Goal: Task Accomplishment & Management: Manage account settings

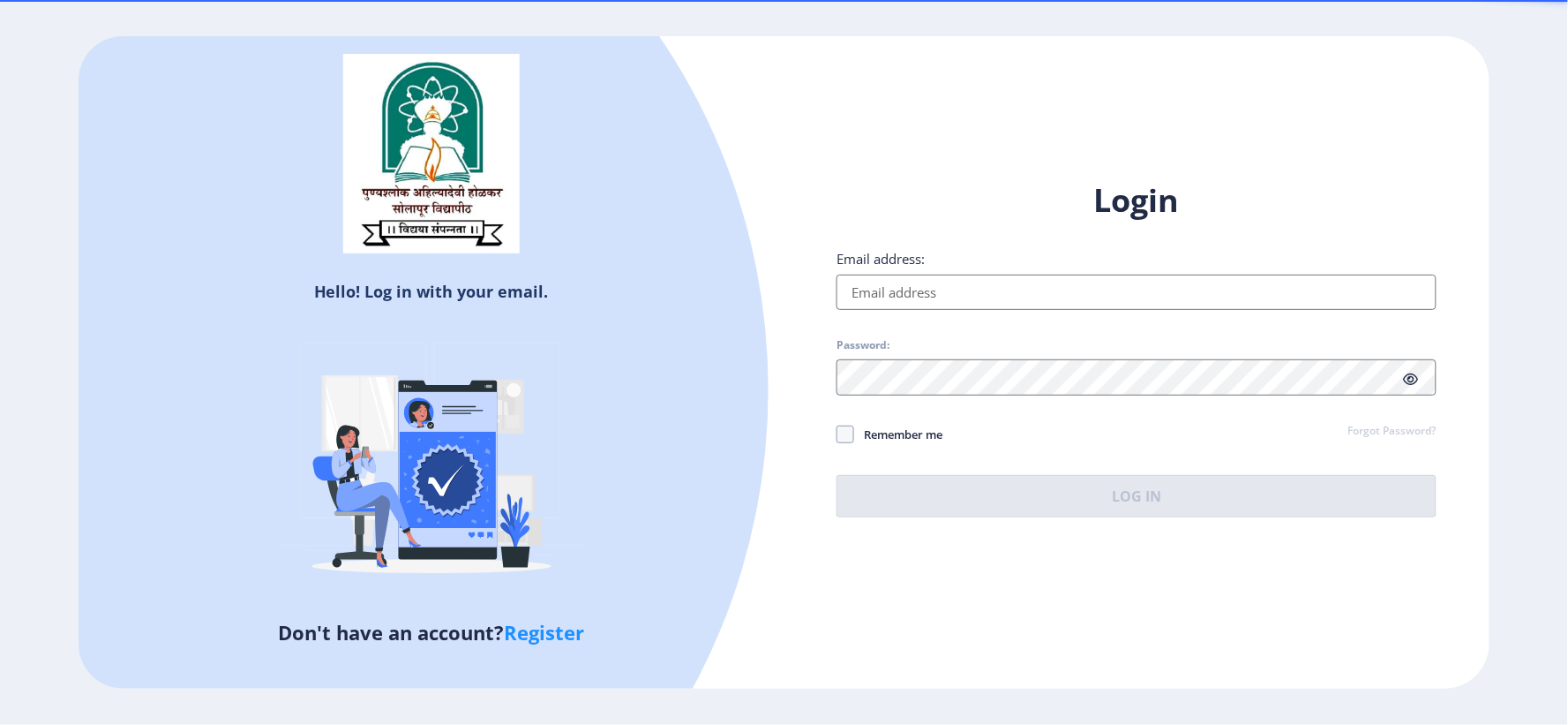
click at [881, 292] on input "Email address:" at bounding box center [1137, 292] width 600 height 35
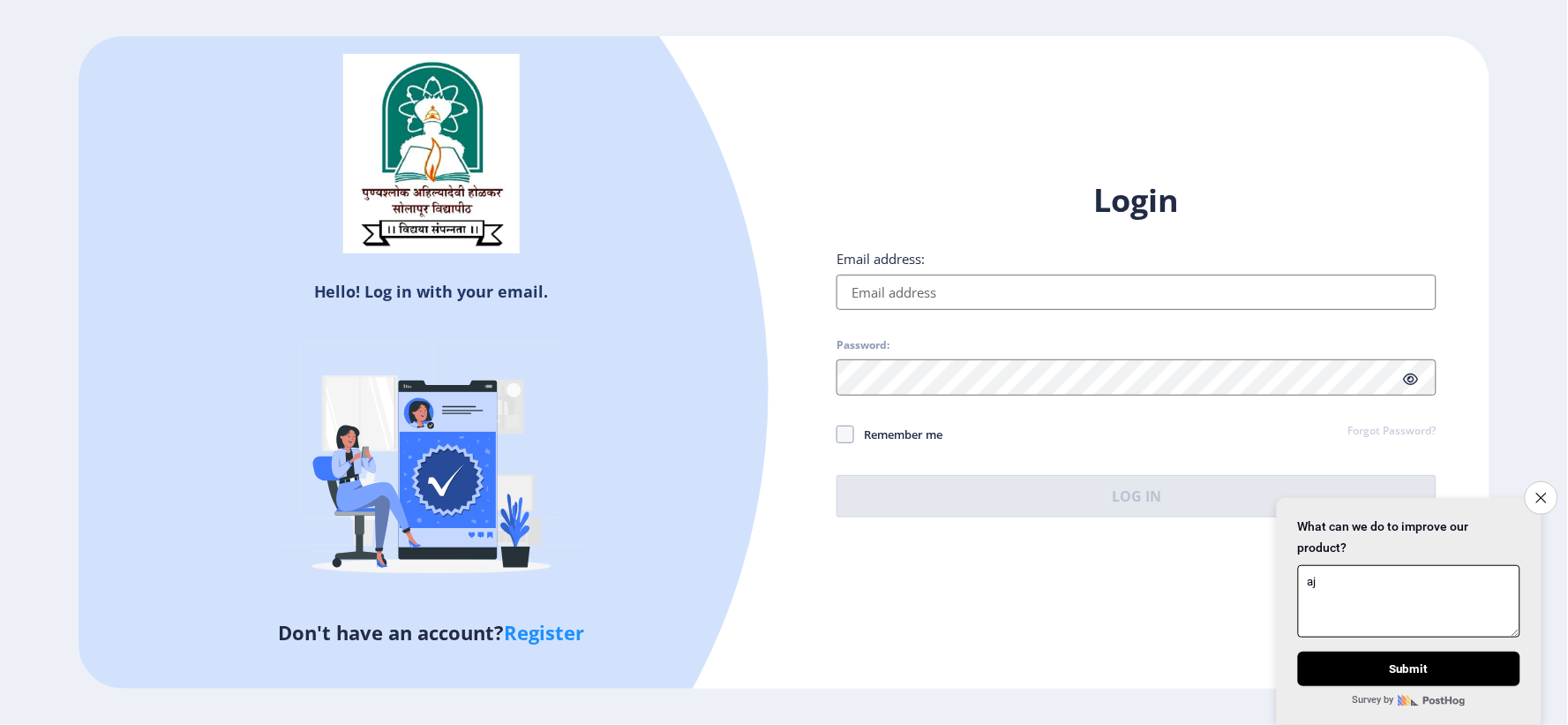
type textarea "a"
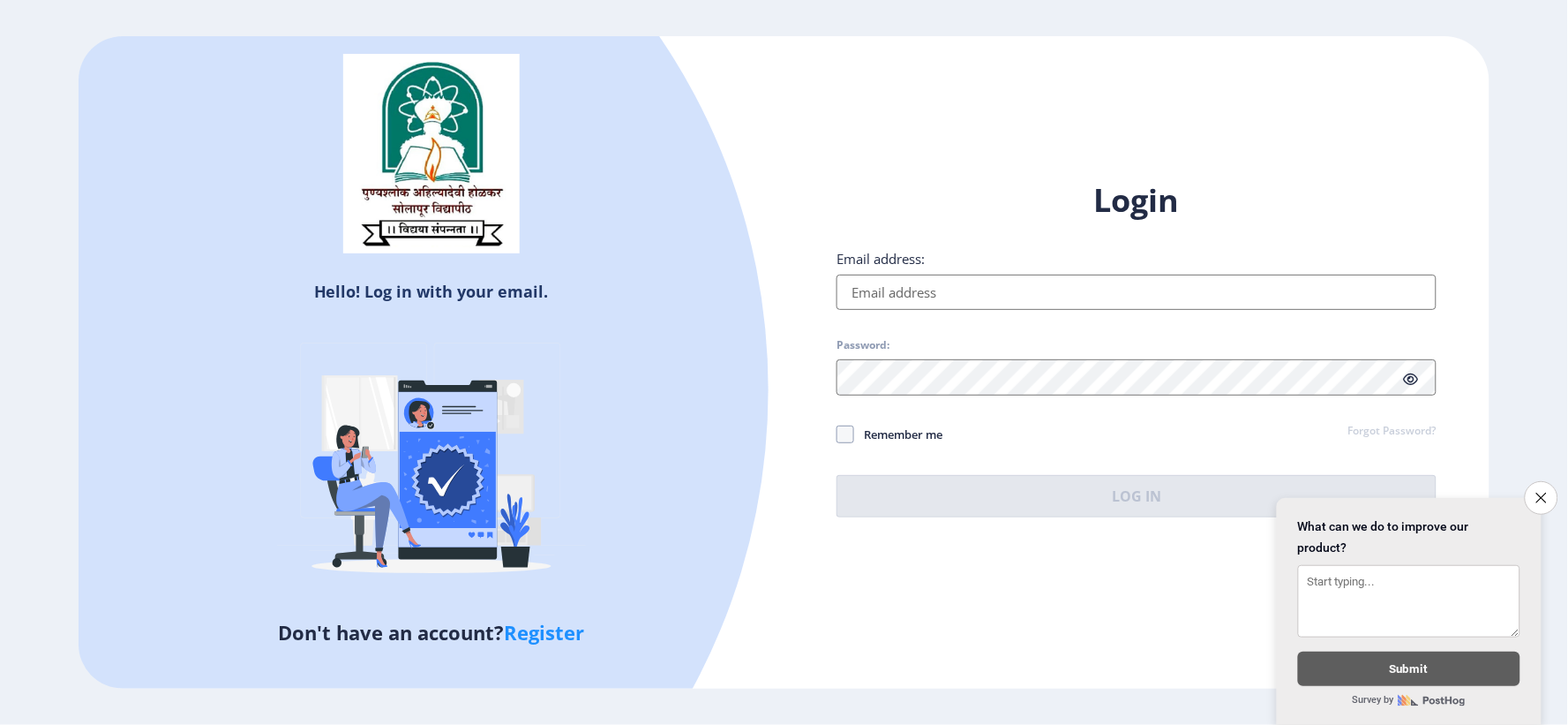
click at [881, 292] on input "Email address:" at bounding box center [1137, 292] width 600 height 35
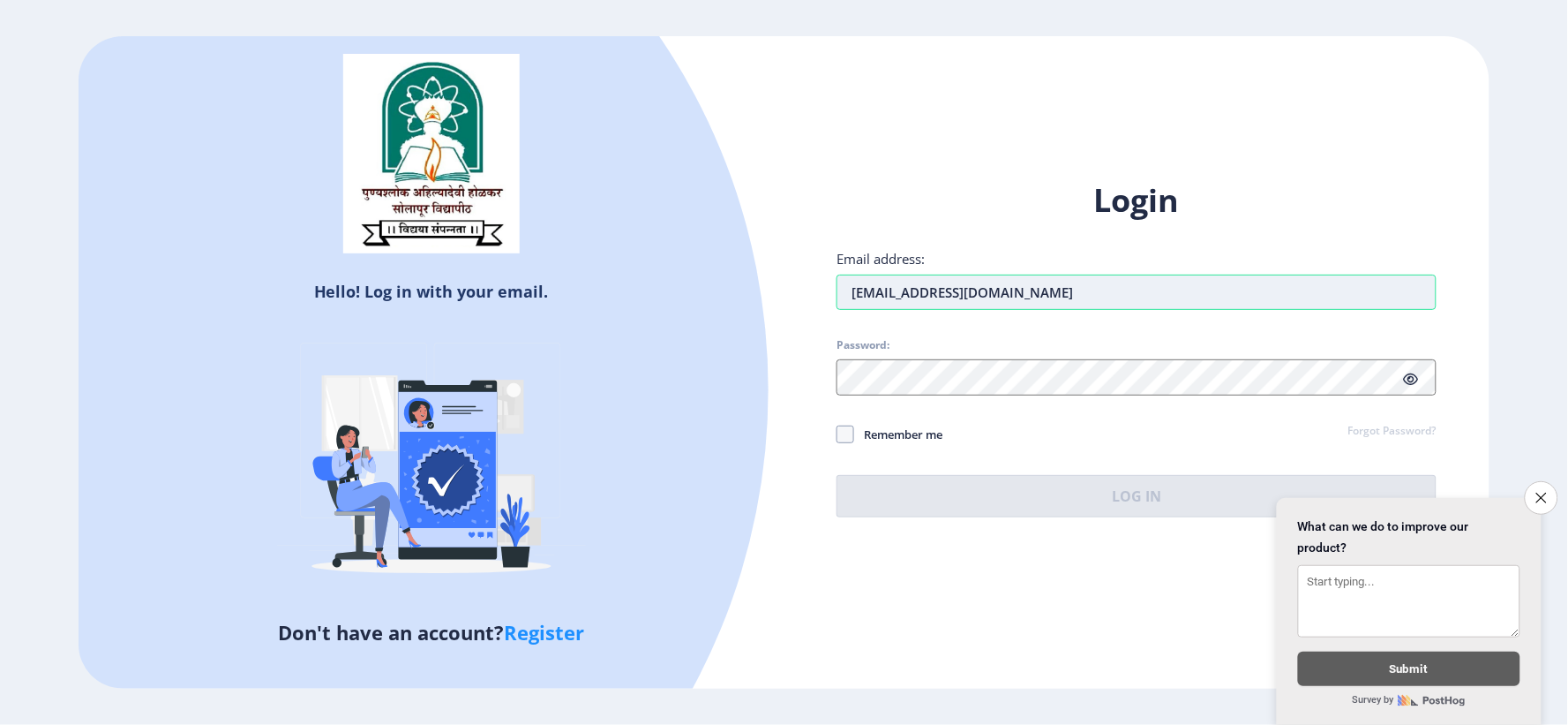
type input "[EMAIL_ADDRESS][DOMAIN_NAME]"
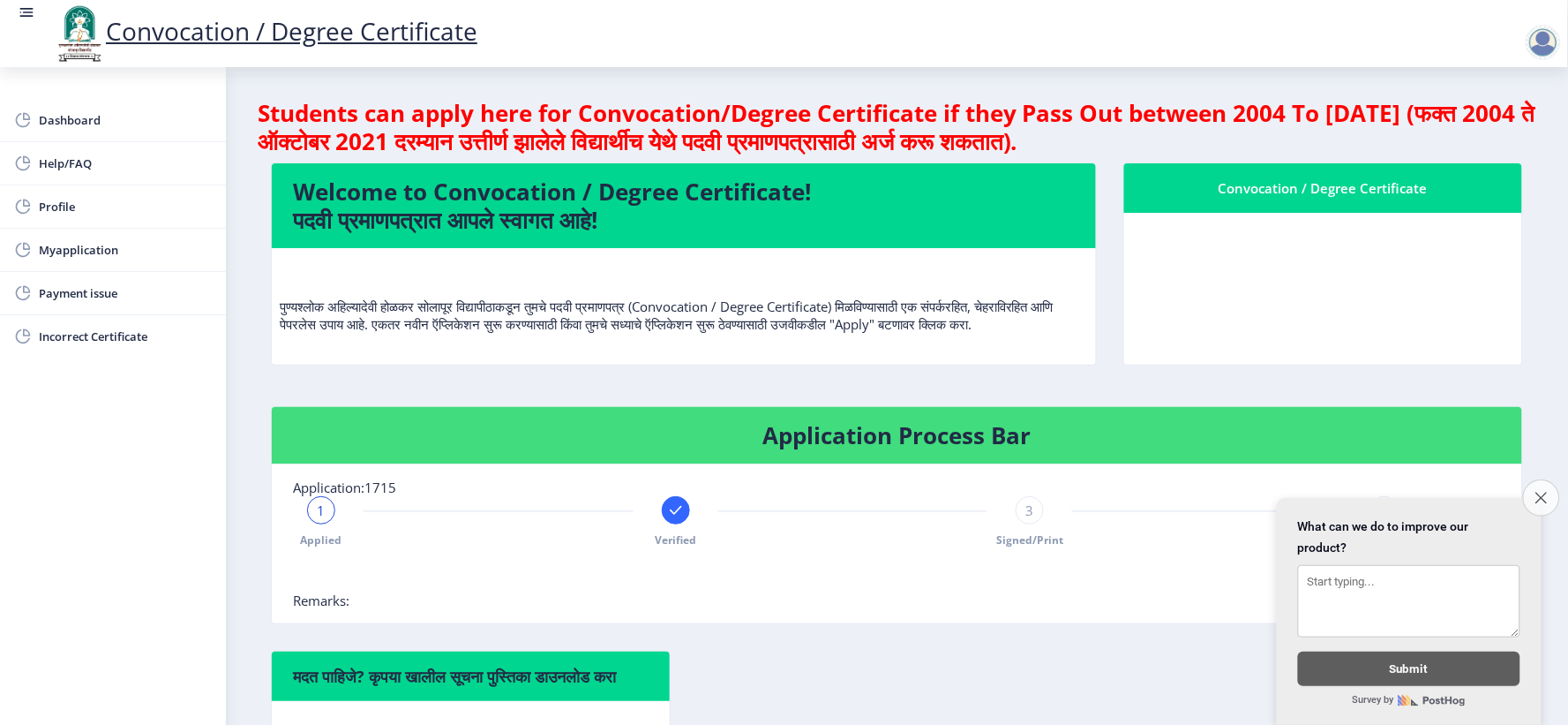
click at [1535, 492] on icon "Close survey" at bounding box center [1541, 498] width 12 height 12
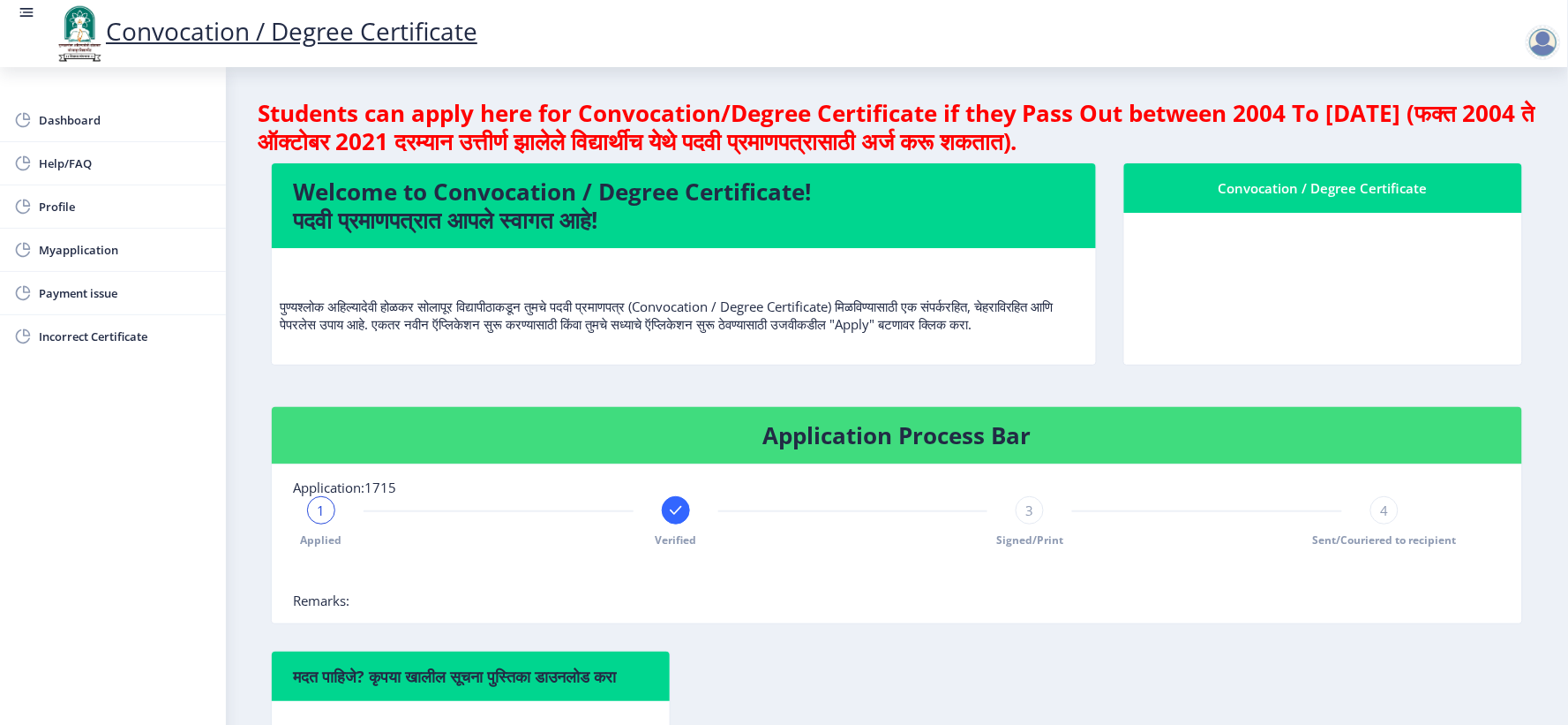
click at [1546, 39] on div at bounding box center [1543, 42] width 35 height 35
click at [1441, 88] on span "Log out" at bounding box center [1443, 89] width 113 height 21
